Goal: Task Accomplishment & Management: Manage account settings

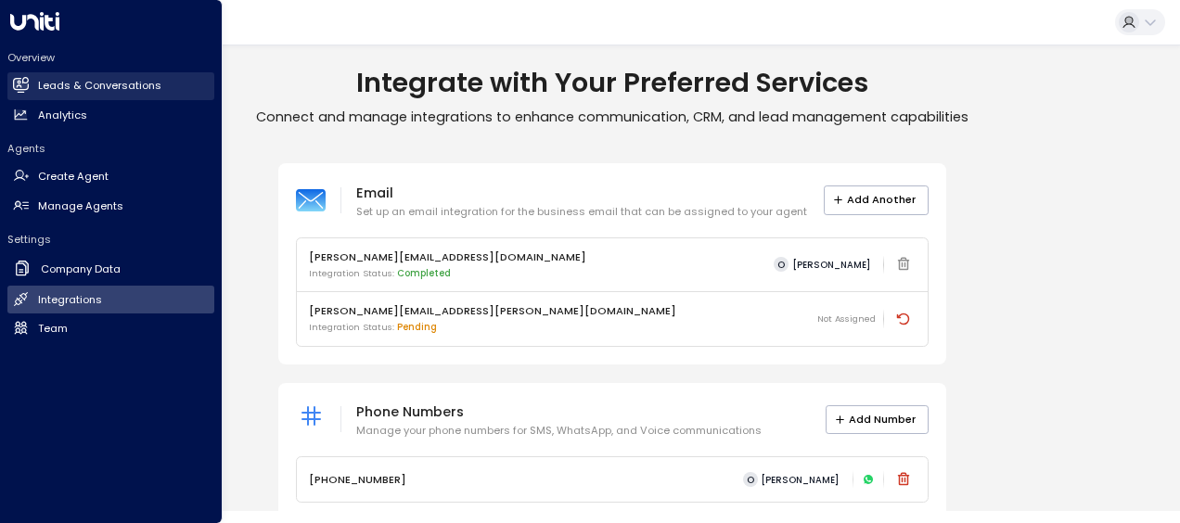
click at [56, 84] on h2 "Leads & Conversations" at bounding box center [99, 86] width 123 height 16
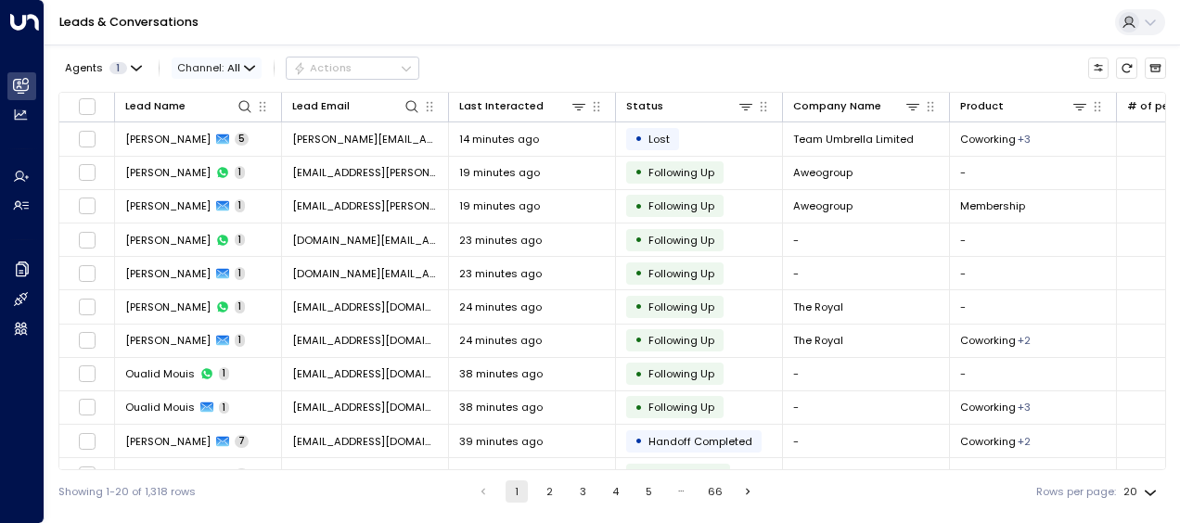
click at [247, 71] on icon "button" at bounding box center [249, 68] width 11 height 11
click at [129, 70] on div at bounding box center [590, 261] width 1180 height 523
click at [132, 68] on icon "button" at bounding box center [136, 68] width 9 height 4
click at [237, 66] on div at bounding box center [590, 261] width 1180 height 523
click at [249, 63] on icon "button" at bounding box center [249, 68] width 11 height 11
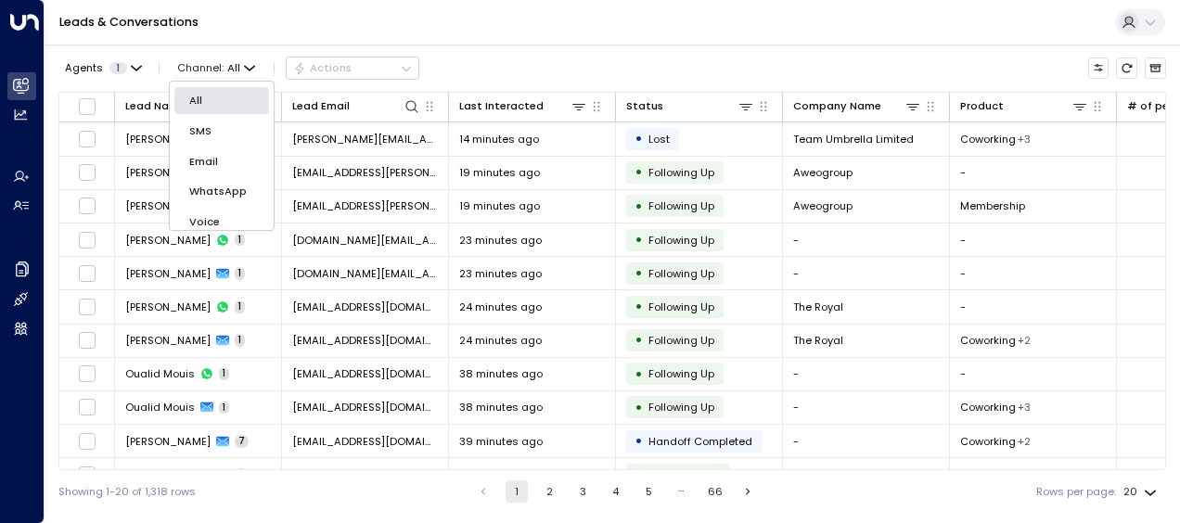
click at [746, 108] on div at bounding box center [590, 261] width 1180 height 523
click at [746, 108] on icon at bounding box center [745, 106] width 15 height 15
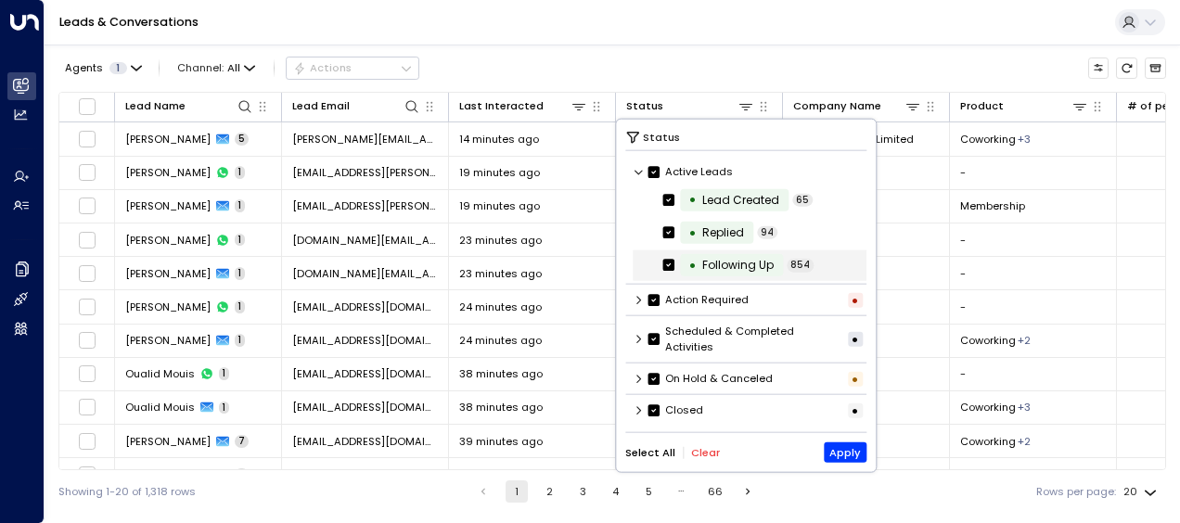
scroll to position [1, 0]
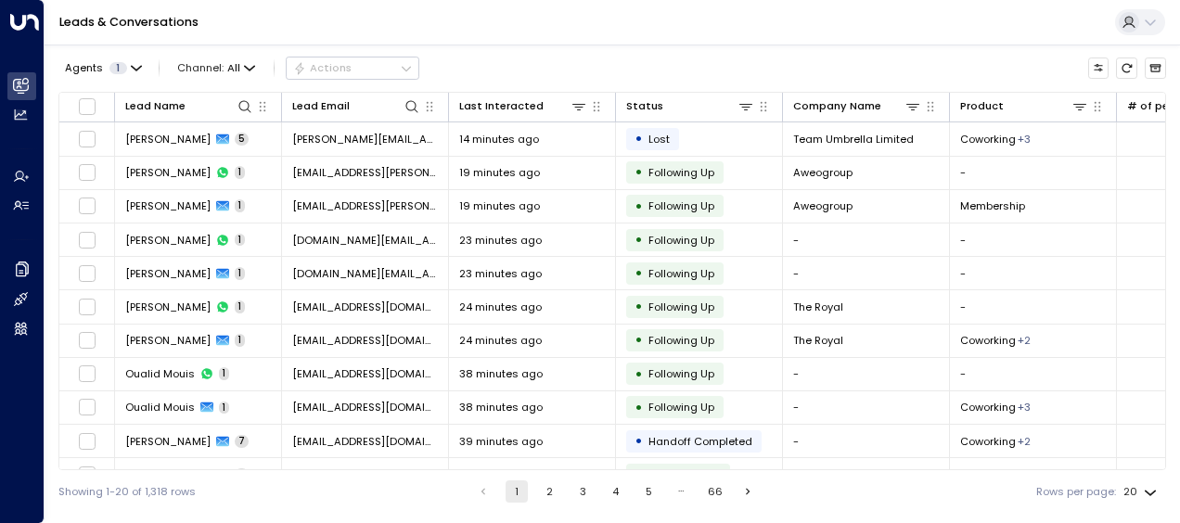
click at [714, 52] on div "Agents 1 Channel: All Actions" at bounding box center [612, 68] width 1108 height 32
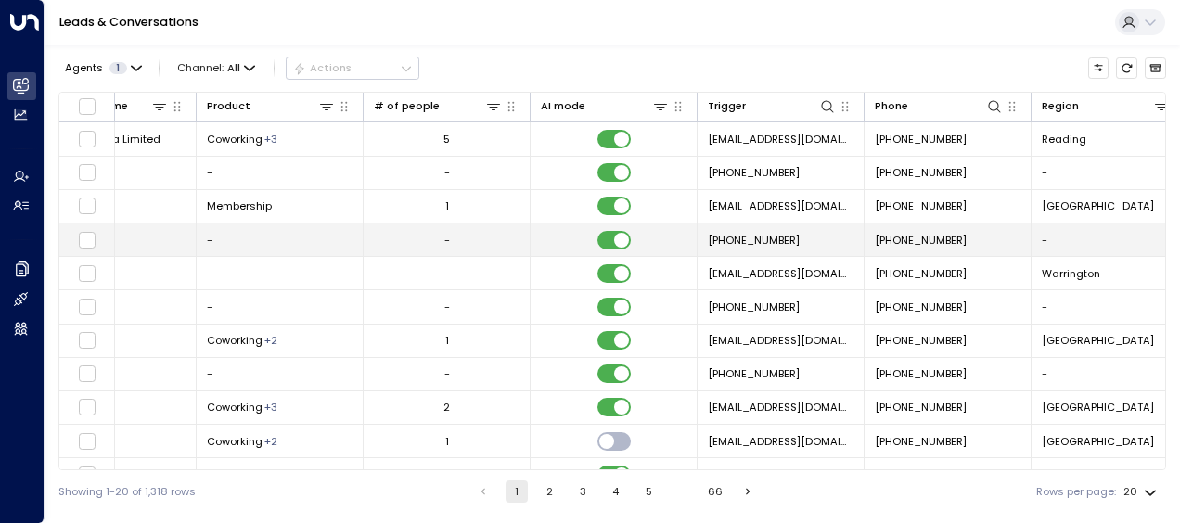
scroll to position [0, 952]
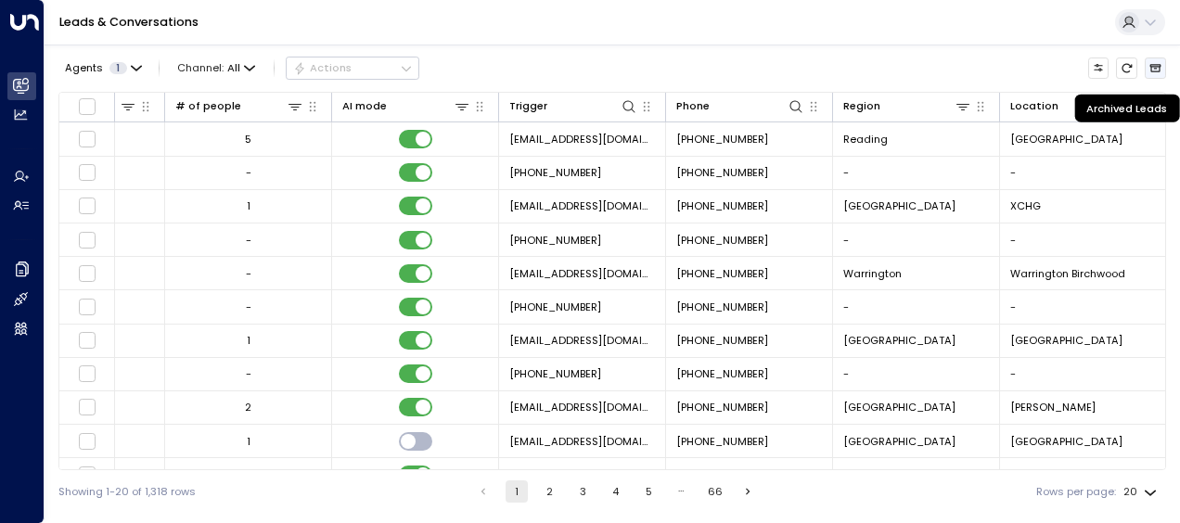
click at [1154, 68] on icon "Archived Leads" at bounding box center [1155, 68] width 12 height 12
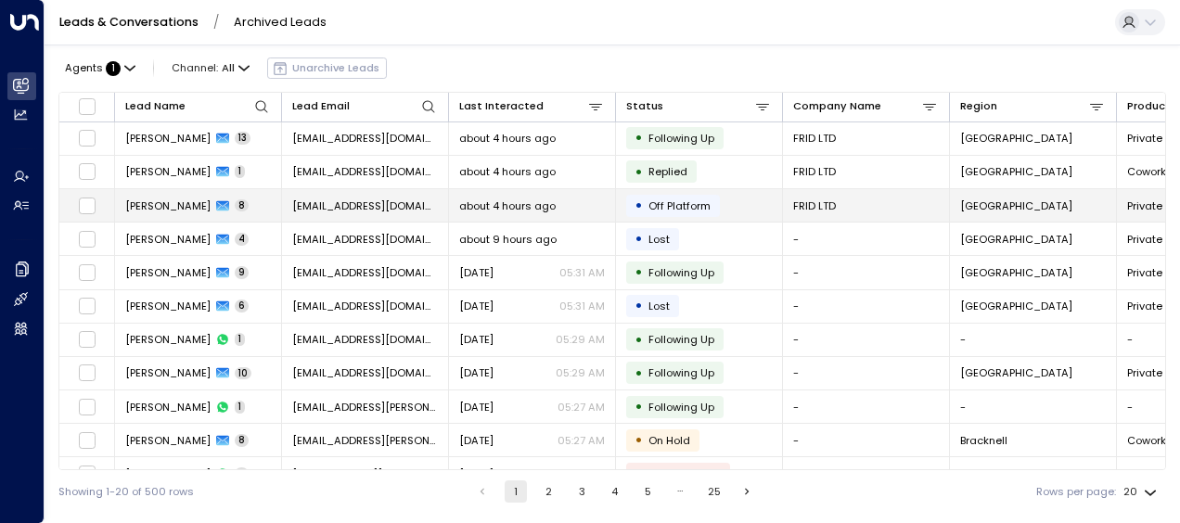
click at [253, 211] on td "[PERSON_NAME] 8" at bounding box center [198, 205] width 167 height 32
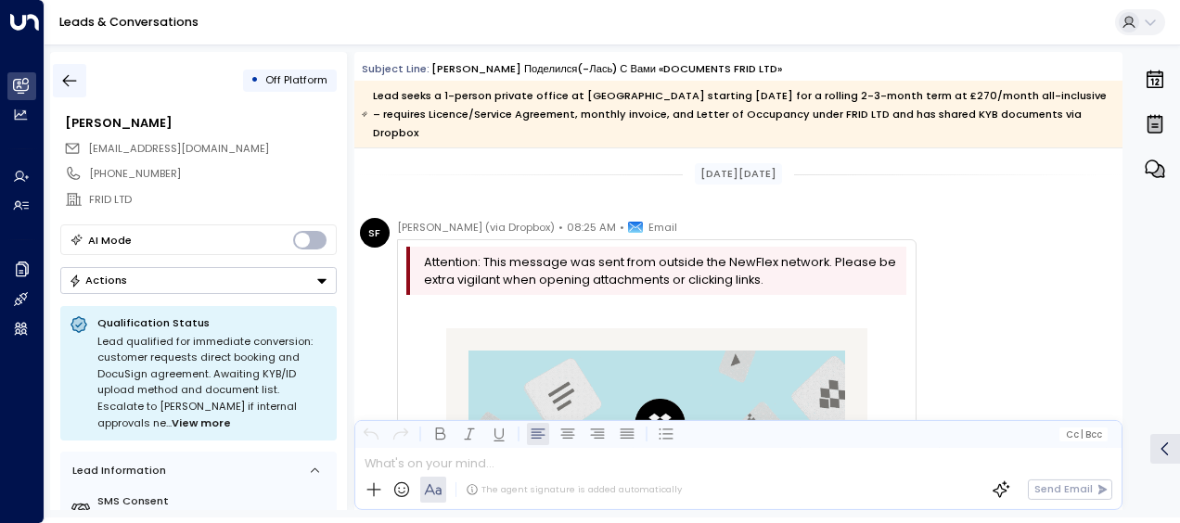
click at [73, 81] on icon "button" at bounding box center [70, 81] width 14 height 12
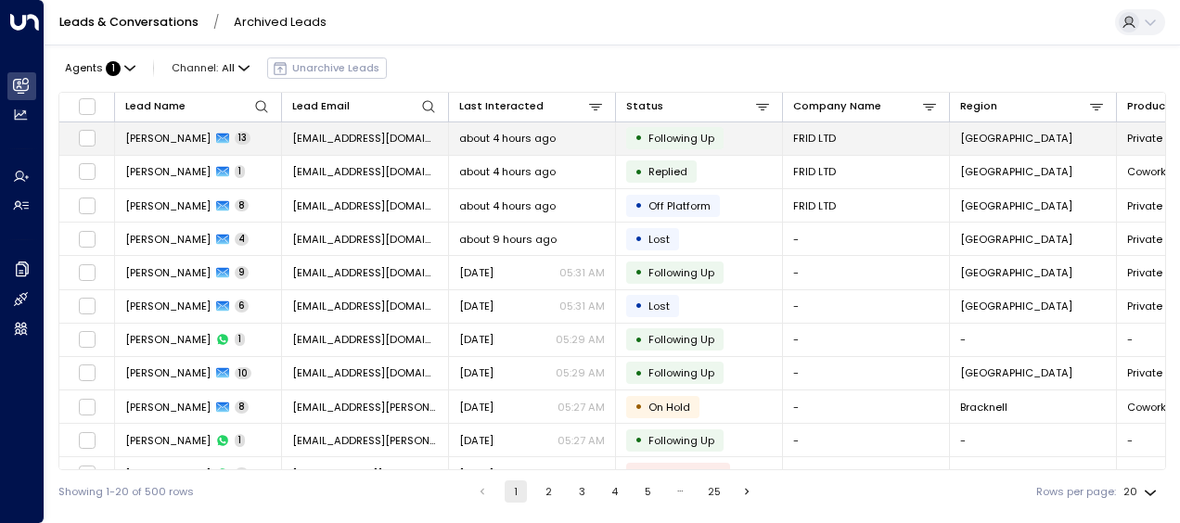
click at [241, 141] on td "[PERSON_NAME] 13" at bounding box center [198, 138] width 167 height 32
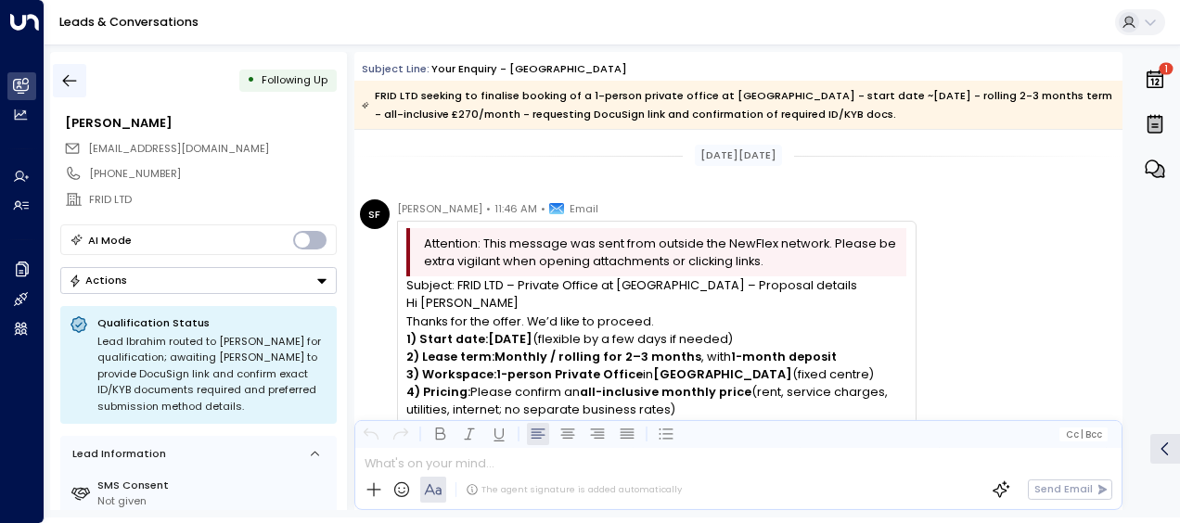
click at [68, 75] on icon "button" at bounding box center [70, 81] width 14 height 12
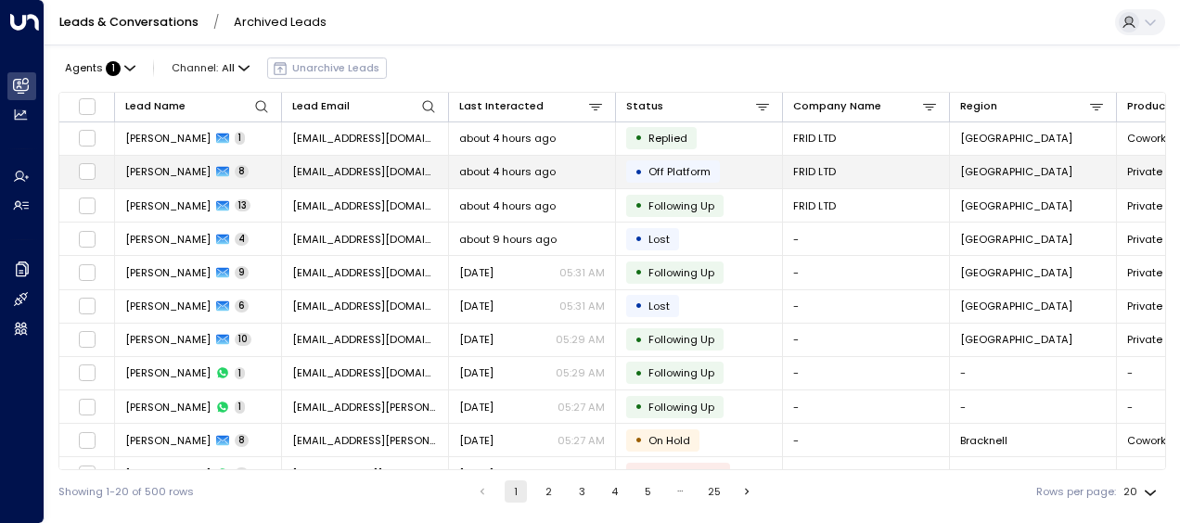
click at [269, 167] on td "[PERSON_NAME] 8" at bounding box center [198, 172] width 167 height 32
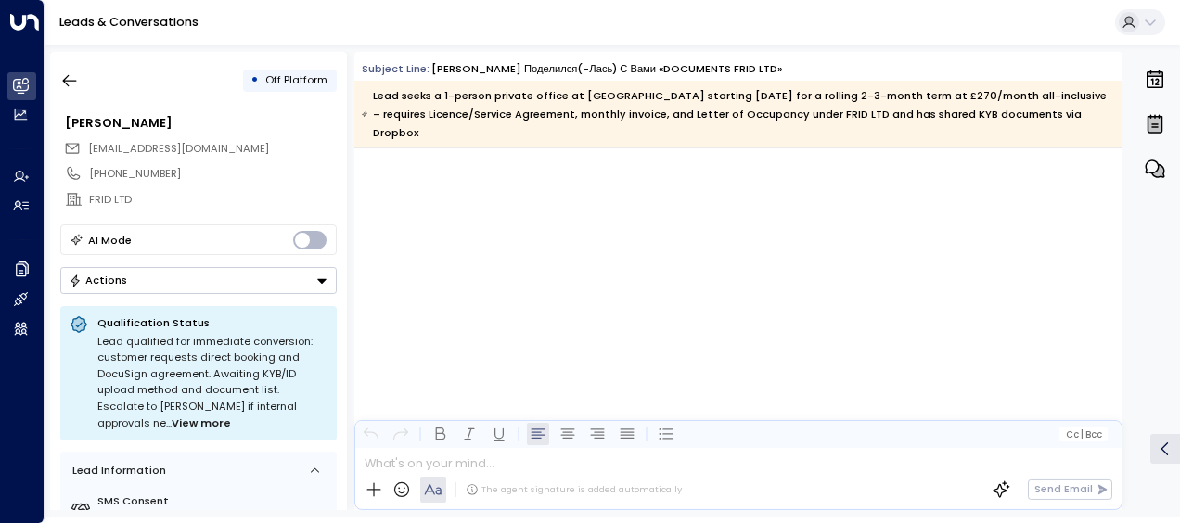
scroll to position [5502, 0]
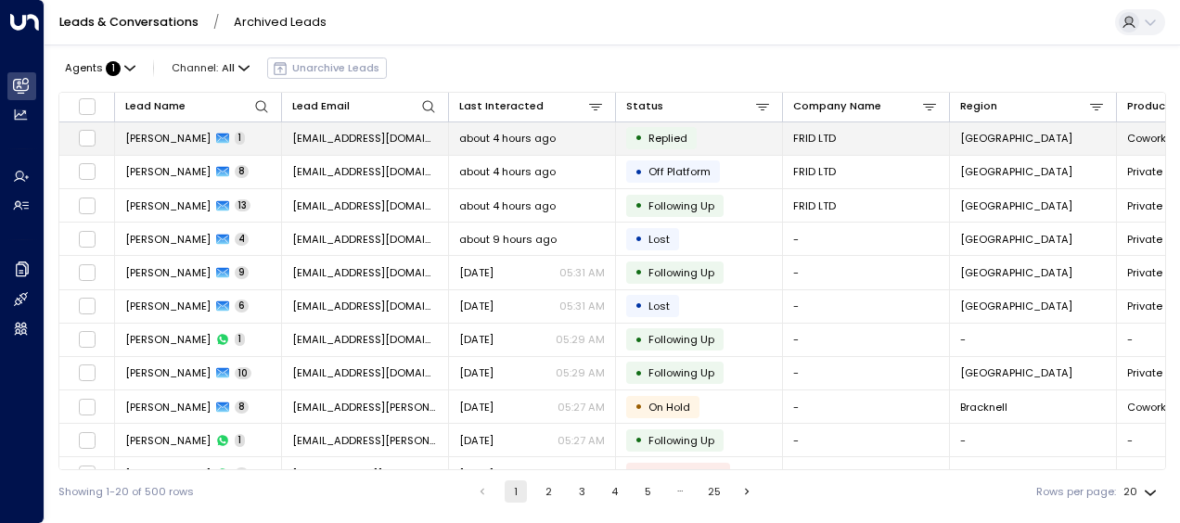
click at [249, 135] on td "[PERSON_NAME] 1" at bounding box center [198, 138] width 167 height 32
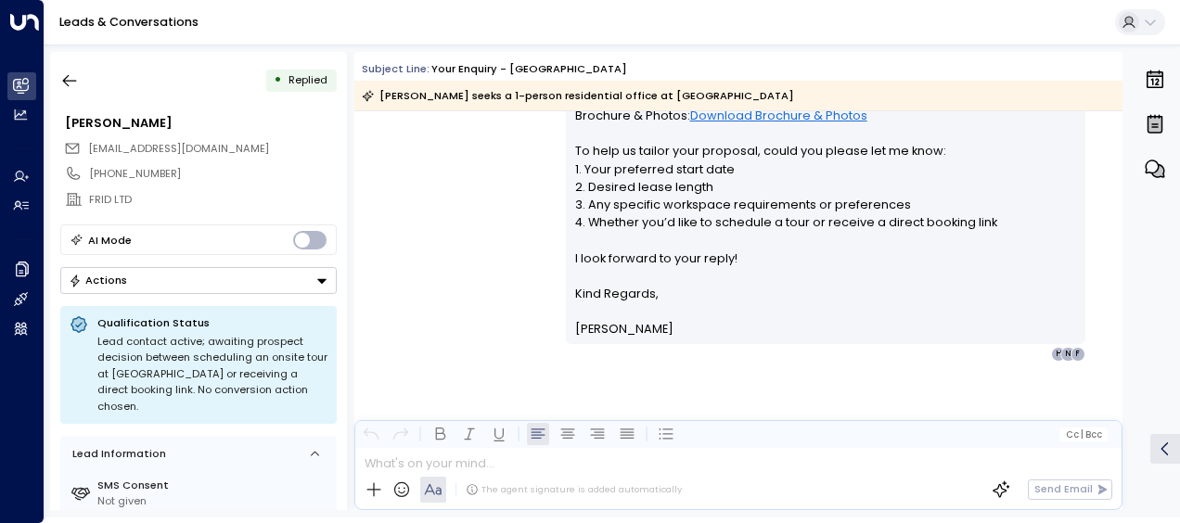
scroll to position [475, 0]
click at [65, 78] on icon "button" at bounding box center [70, 81] width 14 height 12
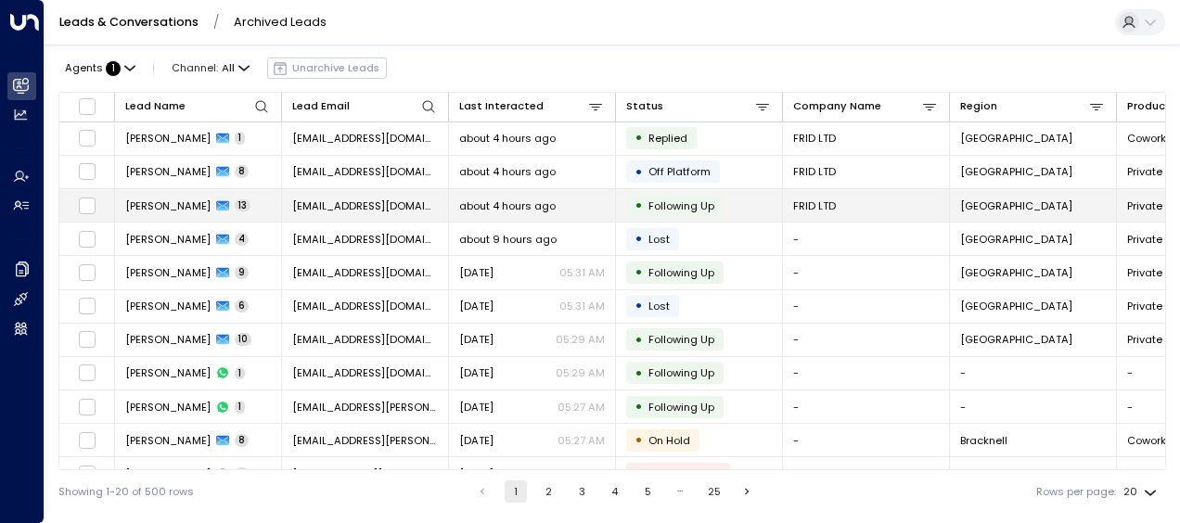
click at [246, 205] on td "[PERSON_NAME] 13" at bounding box center [198, 205] width 167 height 32
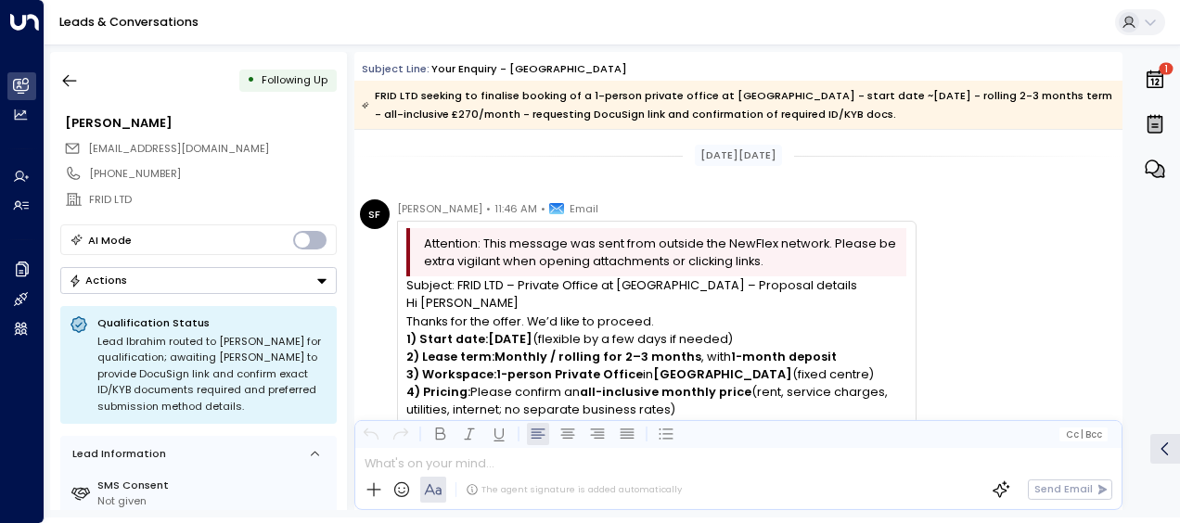
drag, startPoint x: 150, startPoint y: 120, endPoint x: 61, endPoint y: 130, distance: 89.6
click at [61, 130] on div "[PERSON_NAME]" at bounding box center [198, 122] width 276 height 27
copy div "[PERSON_NAME]"
